Goal: Find specific page/section: Find specific page/section

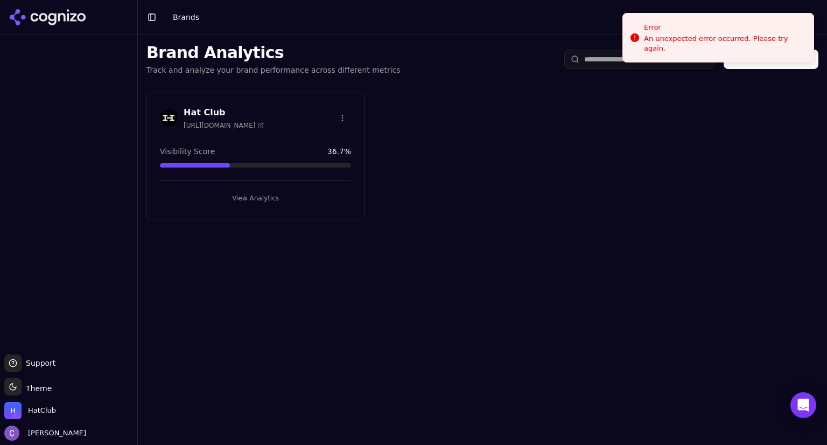
click at [259, 199] on button "View Analytics" at bounding box center [255, 197] width 191 height 17
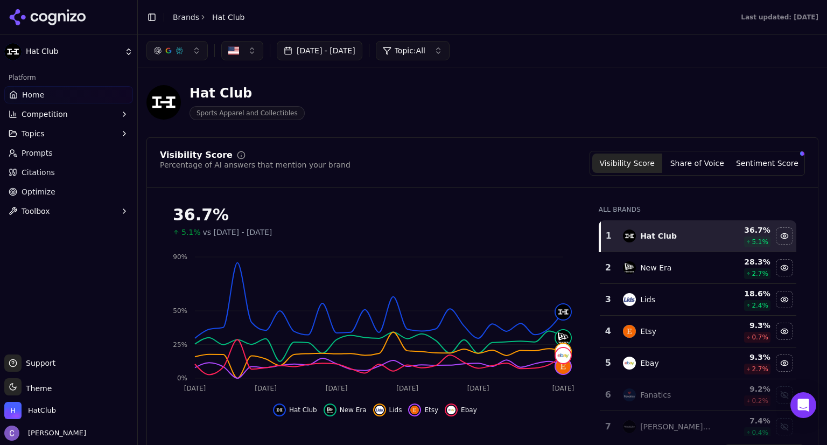
click at [42, 153] on span "Prompts" at bounding box center [37, 152] width 31 height 11
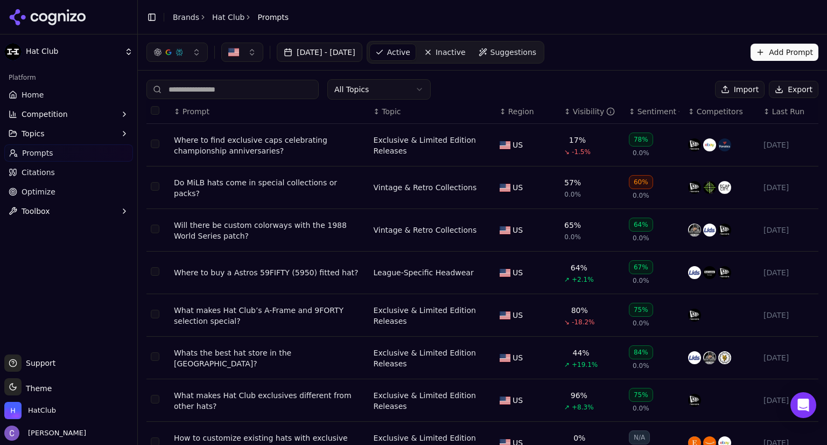
click at [224, 91] on input at bounding box center [232, 89] width 172 height 19
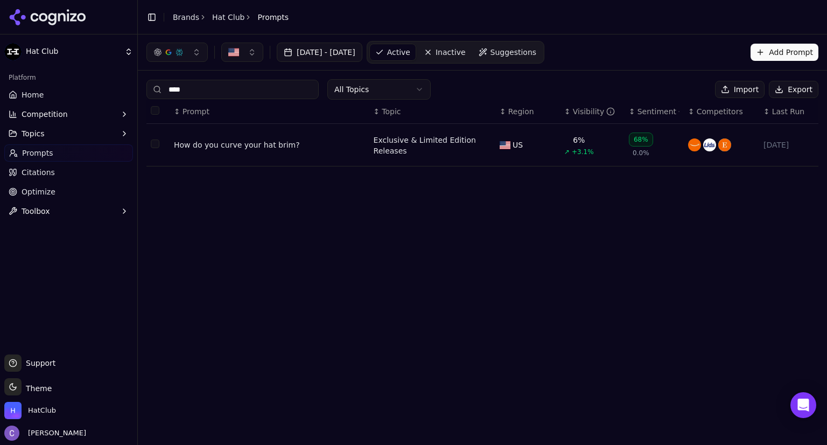
type input "****"
click at [220, 145] on div "How do you curve your hat brim?" at bounding box center [269, 144] width 191 height 11
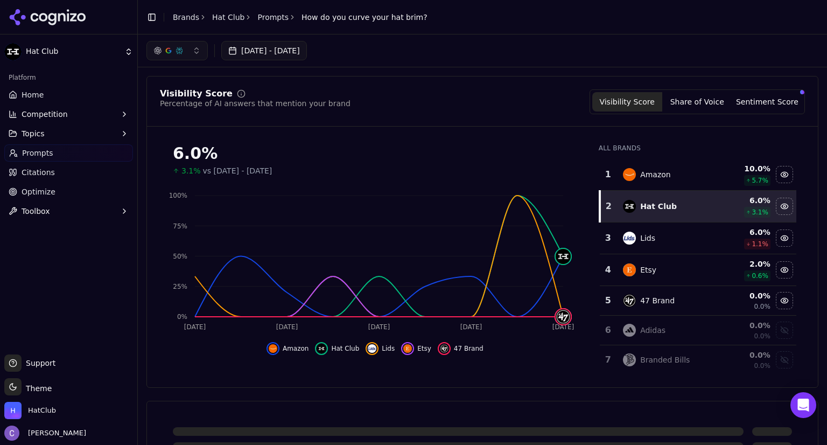
click at [64, 96] on link "Home" at bounding box center [68, 94] width 129 height 17
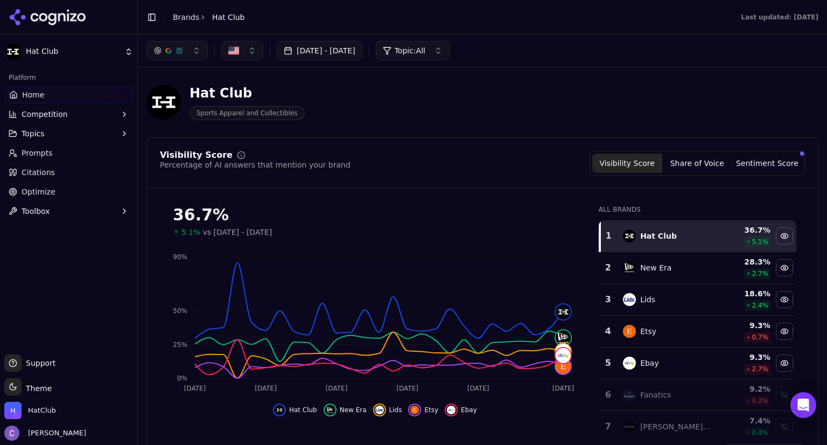
click at [65, 149] on link "Prompts" at bounding box center [68, 152] width 129 height 17
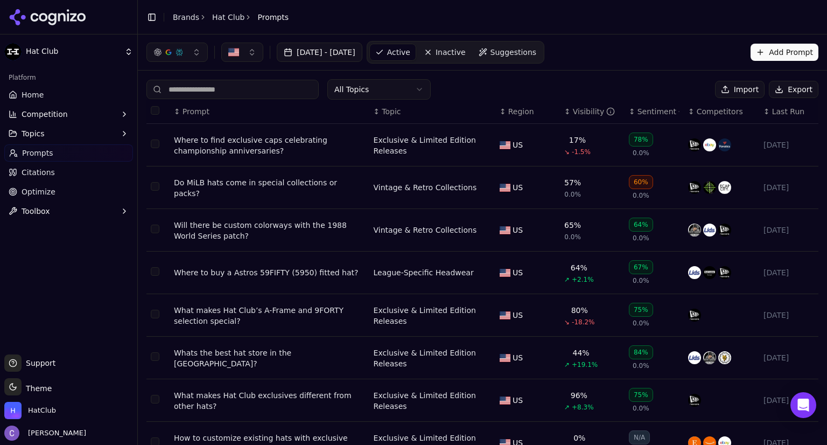
click at [60, 133] on button "Topics" at bounding box center [68, 133] width 129 height 17
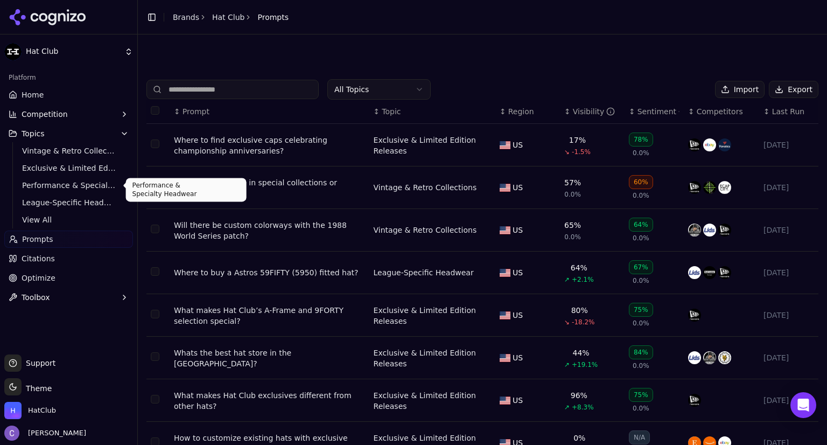
scroll to position [139, 0]
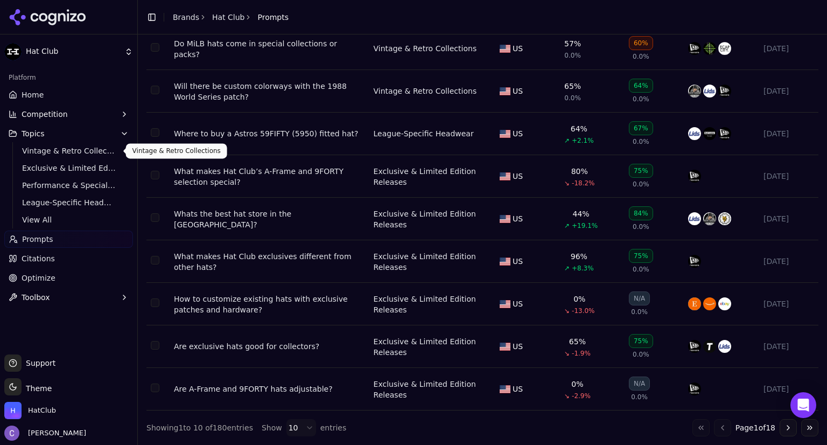
click at [69, 151] on span "Vintage & Retro Collections" at bounding box center [69, 150] width 94 height 11
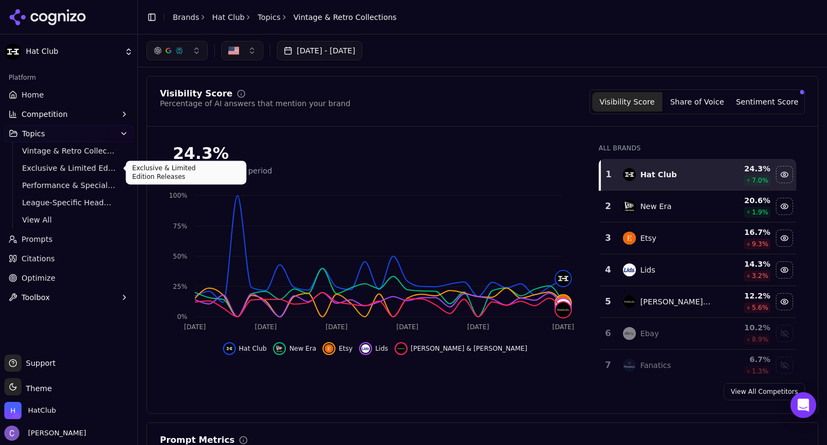
click at [39, 168] on span "Exclusive & Limited Edition Releases" at bounding box center [69, 168] width 94 height 11
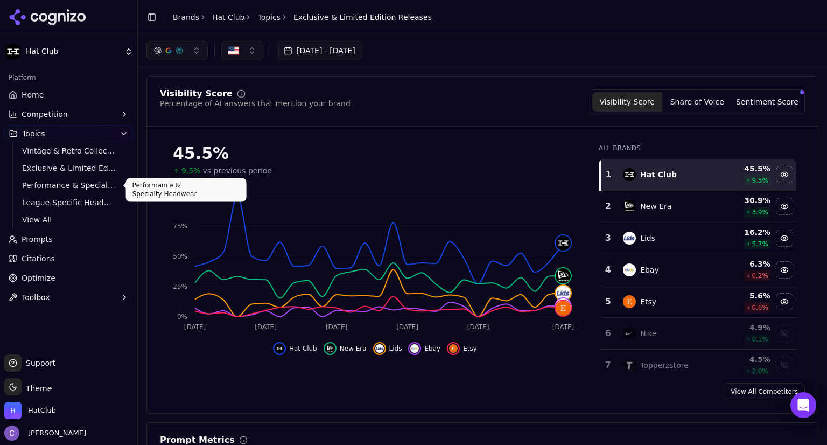
click at [86, 187] on span "Performance & Specialty Headwear" at bounding box center [69, 185] width 94 height 11
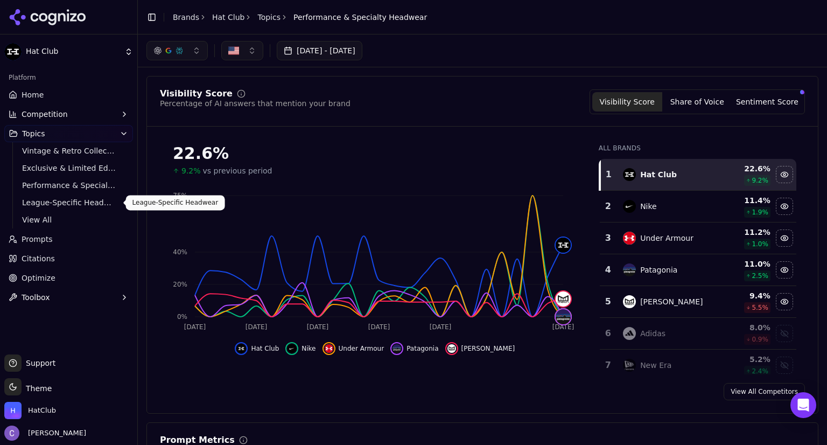
click at [87, 204] on span "League-Specific Headwear" at bounding box center [69, 202] width 94 height 11
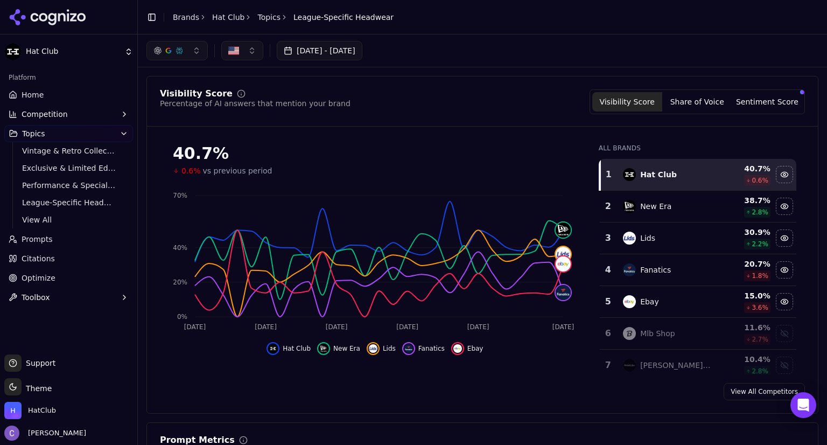
click at [189, 48] on button "button" at bounding box center [176, 50] width 61 height 19
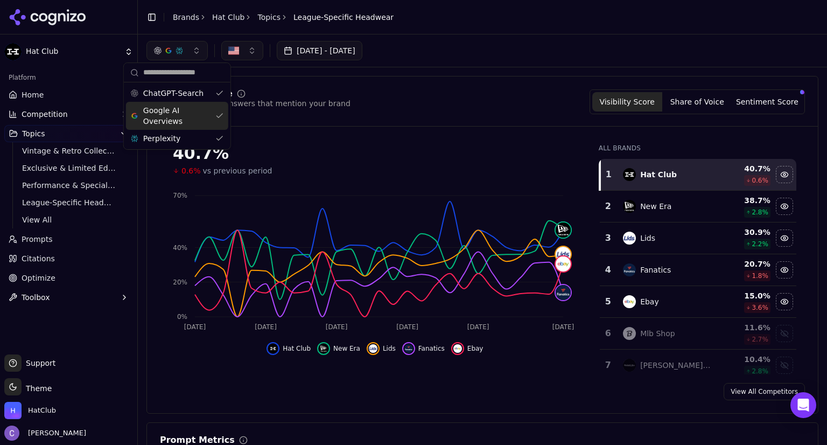
click at [217, 112] on div "Google AI Overviews" at bounding box center [177, 116] width 102 height 28
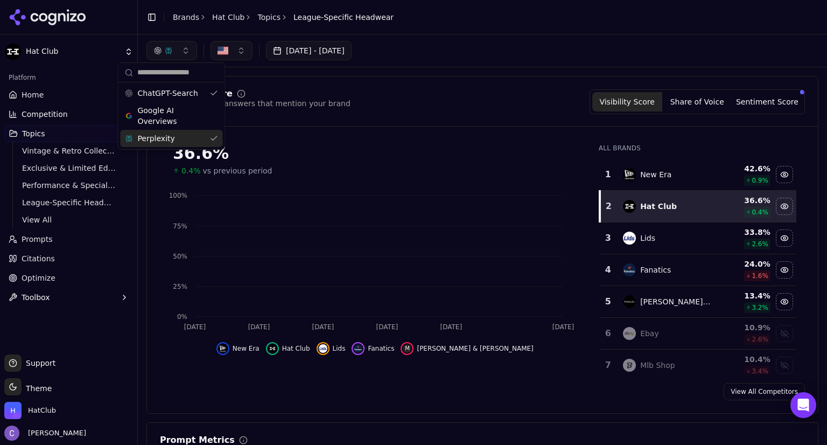
click at [216, 135] on div "Perplexity" at bounding box center [171, 138] width 102 height 17
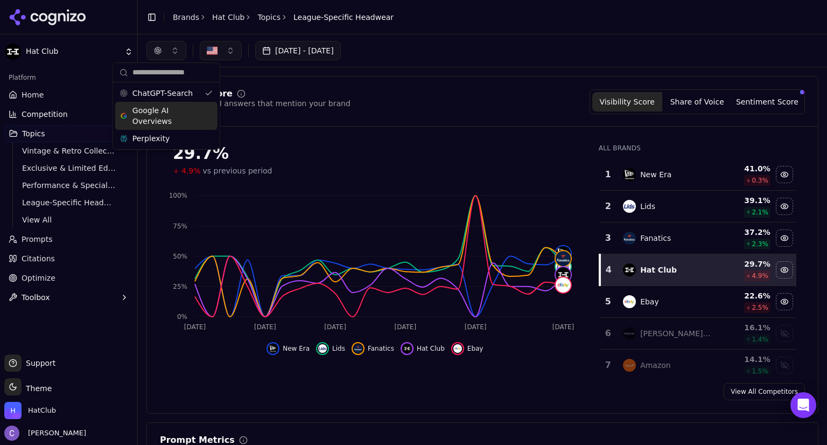
click at [206, 108] on div "Google AI Overviews" at bounding box center [166, 116] width 102 height 28
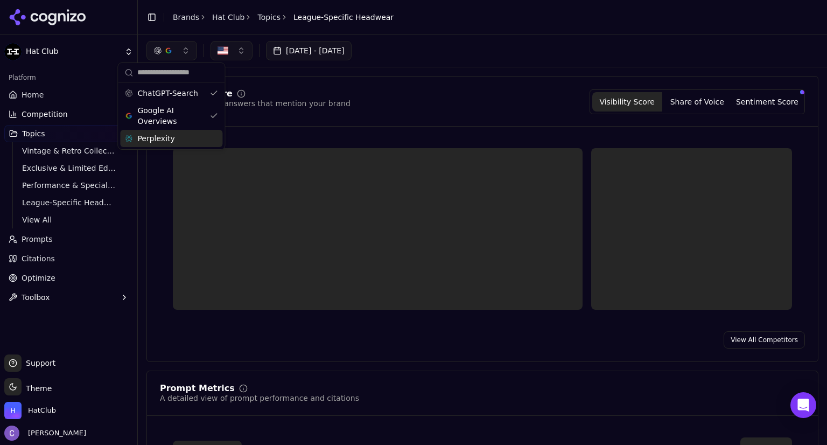
click at [213, 140] on div "Perplexity" at bounding box center [171, 138] width 102 height 17
